Goal: Information Seeking & Learning: Learn about a topic

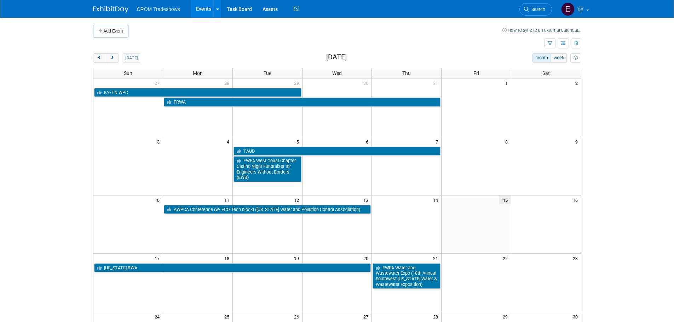
scroll to position [35, 0]
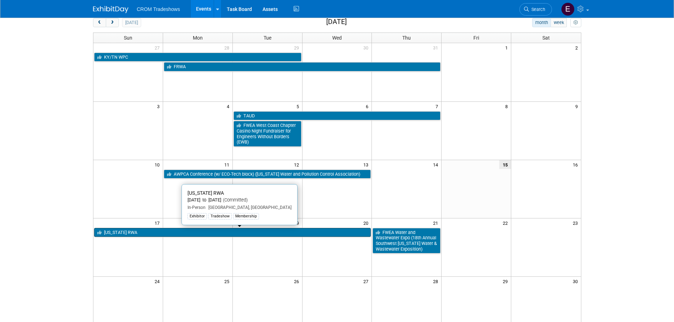
click at [255, 232] on link "[US_STATE] RWA" at bounding box center [232, 232] width 277 height 9
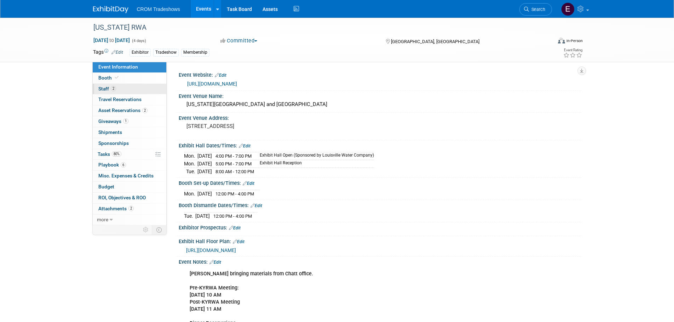
click at [128, 92] on link "2 Staff 2" at bounding box center [130, 89] width 74 height 11
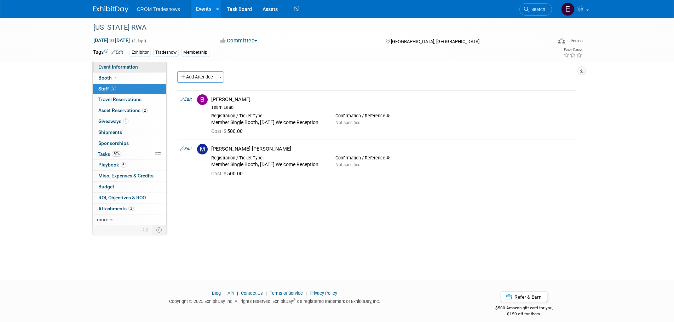
click at [108, 68] on span "Event Information" at bounding box center [118, 67] width 40 height 6
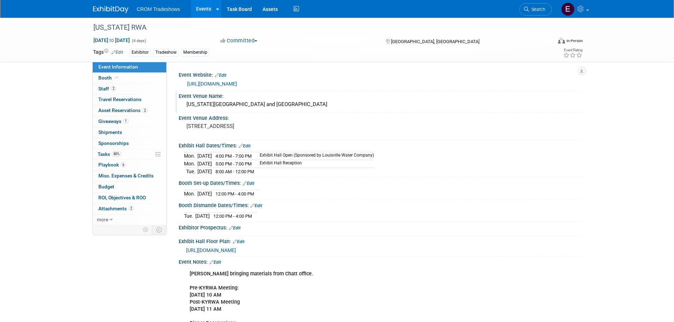
drag, startPoint x: 183, startPoint y: 103, endPoint x: 325, endPoint y: 103, distance: 141.8
click at [325, 103] on div "Kentucky International Convention Center and Hyatt Hotel" at bounding box center [380, 105] width 402 height 12
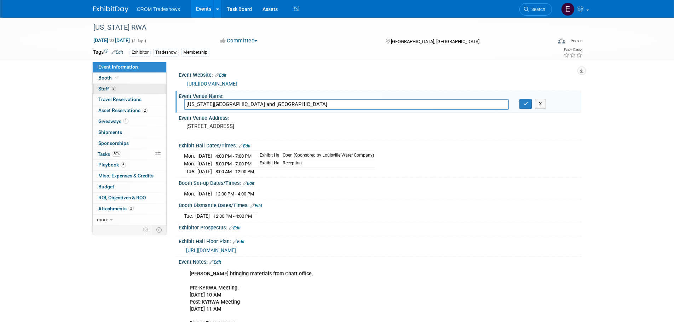
drag, startPoint x: 327, startPoint y: 104, endPoint x: 102, endPoint y: 92, distance: 225.9
click at [102, 92] on div "Event Information Event Info Booth Booth 2 Staff 2 Staff 0 Travel Reservations …" at bounding box center [337, 257] width 499 height 479
click at [264, 101] on input "Kentucky International Convention Center and Hyatt Hotel" at bounding box center [346, 104] width 325 height 11
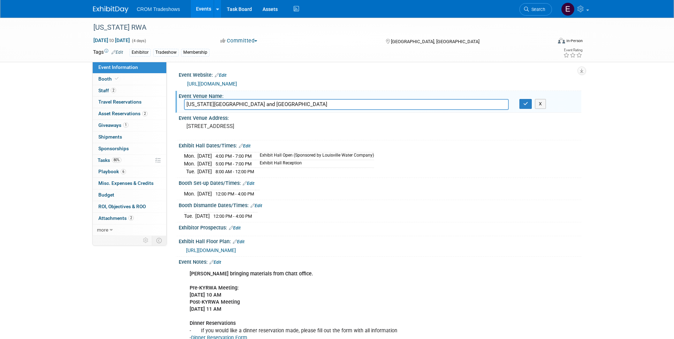
click at [495, 257] on div "Event Notes: Edit" at bounding box center [380, 261] width 402 height 9
click at [487, 228] on div "Exhibitor Prospectus: Edit" at bounding box center [380, 226] width 402 height 9
click at [538, 101] on button "X" at bounding box center [540, 104] width 11 height 10
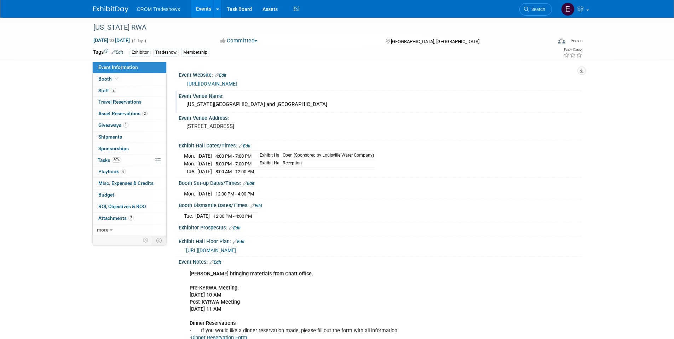
click at [211, 82] on link "https://ace.krwa.org/event" at bounding box center [212, 84] width 50 height 6
click at [116, 81] on span "Booth" at bounding box center [109, 79] width 22 height 6
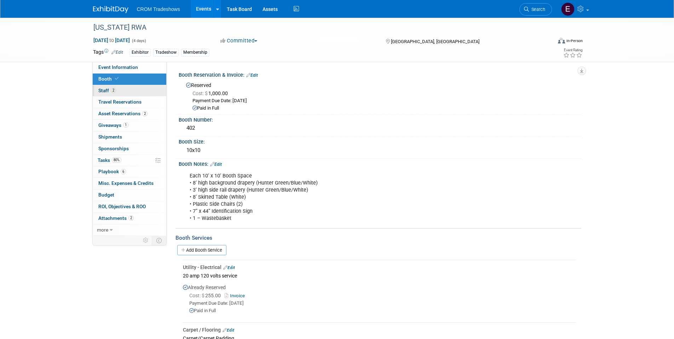
click at [112, 92] on span "2" at bounding box center [113, 90] width 5 height 5
